Goal: Navigation & Orientation: Find specific page/section

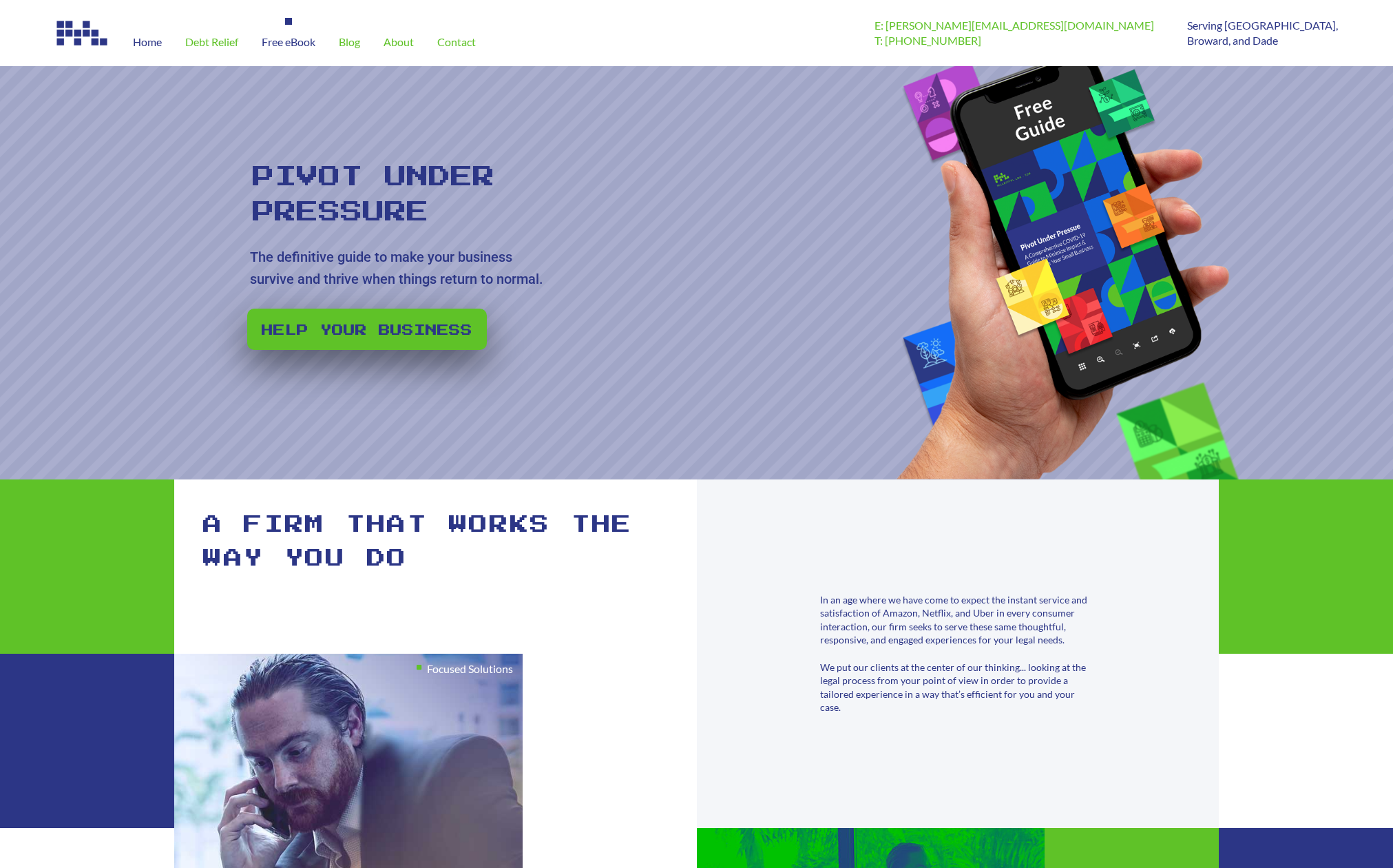
click at [295, 41] on span "Free eBook" at bounding box center [288, 41] width 54 height 11
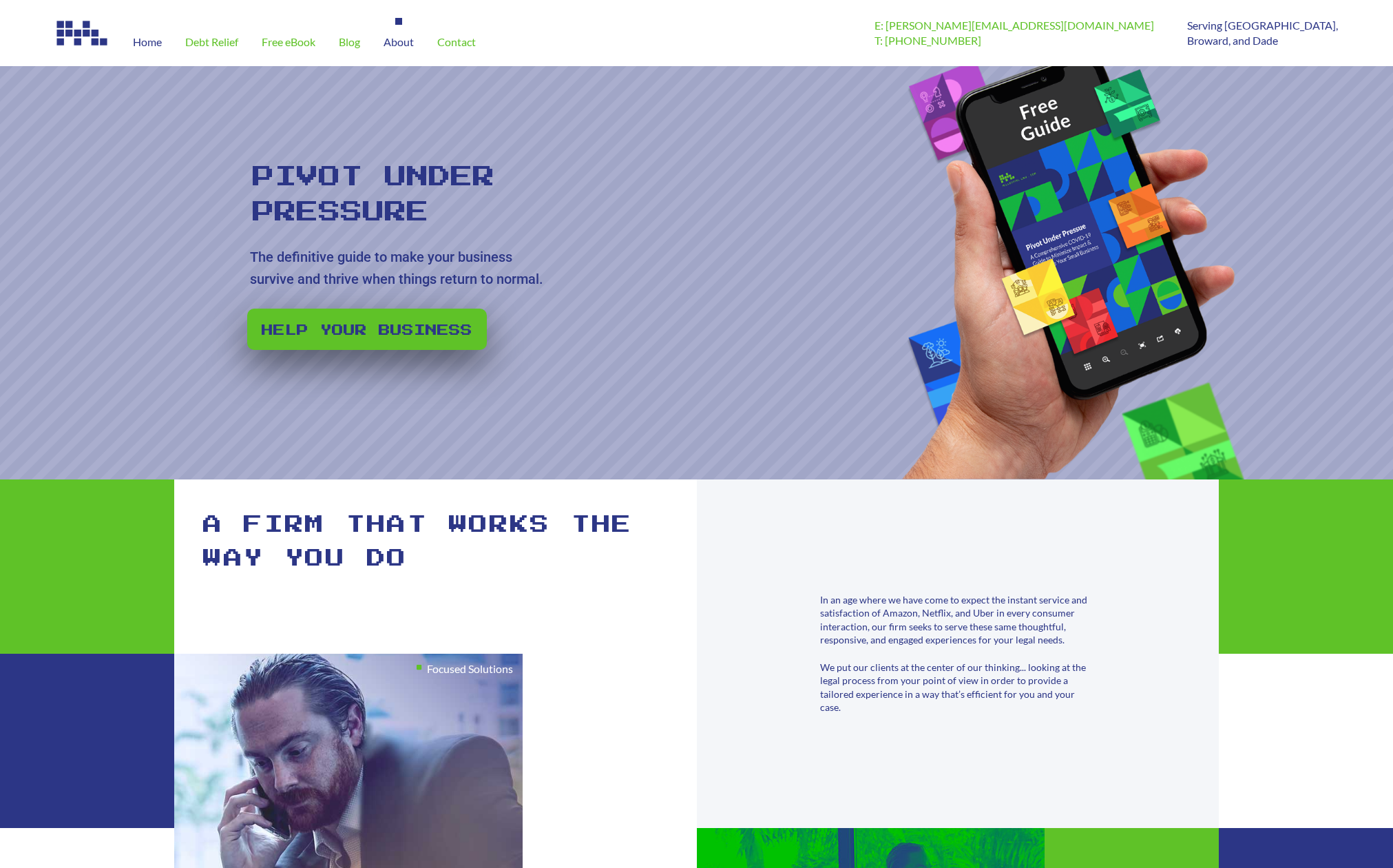
click at [386, 43] on div "About" at bounding box center [399, 42] width 54 height 48
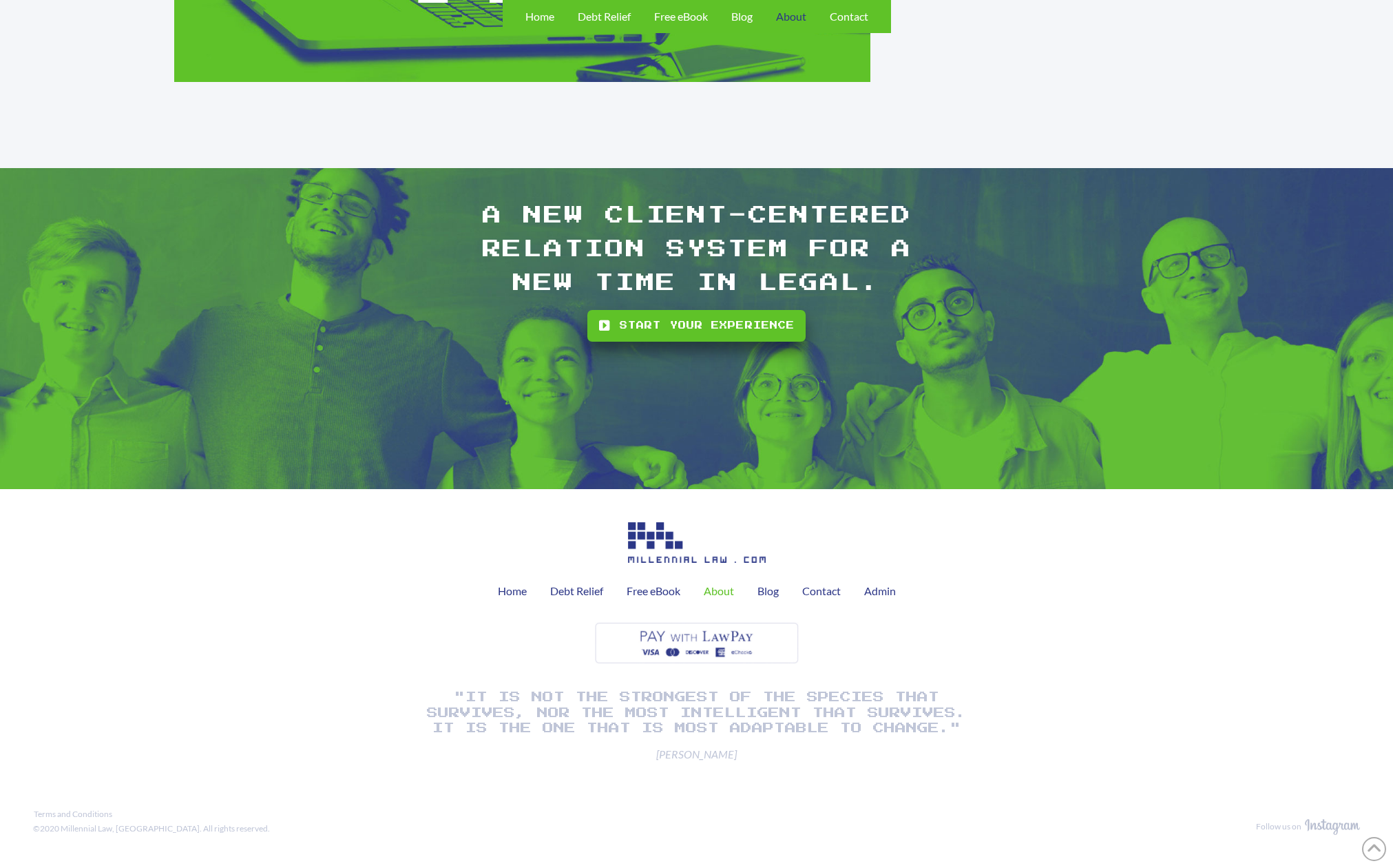
scroll to position [1684, 0]
